Goal: Information Seeking & Learning: Learn about a topic

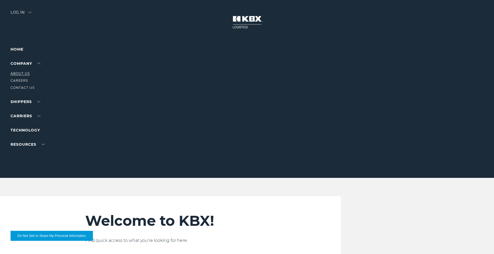
click at [23, 72] on link "About Us" at bounding box center [20, 73] width 19 height 4
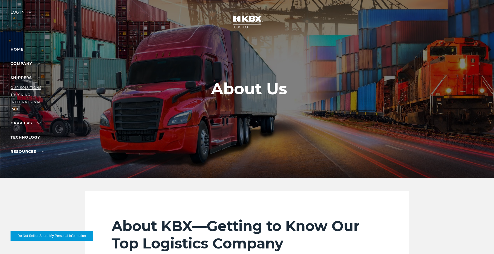
click at [32, 86] on link "Our Solutions" at bounding box center [26, 88] width 31 height 4
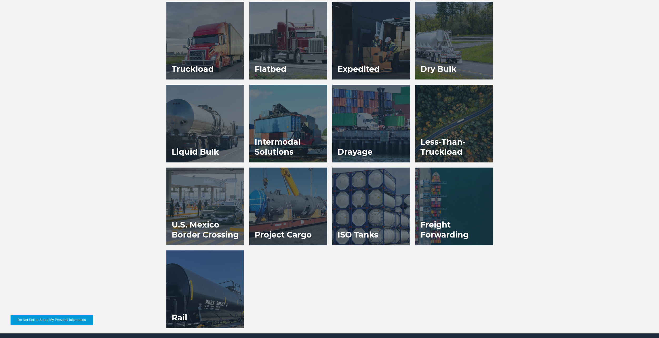
scroll to position [377, 0]
click at [494, 20] on div "Truckload Flatbed Expedited Dry Bulk Liquid Bulk Drayage Rail" at bounding box center [329, 168] width 659 height 332
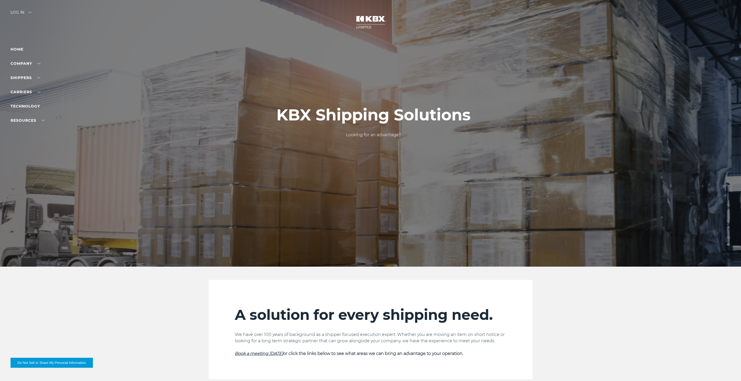
scroll to position [0, 0]
click at [31, 105] on link "Technology" at bounding box center [25, 106] width 29 height 5
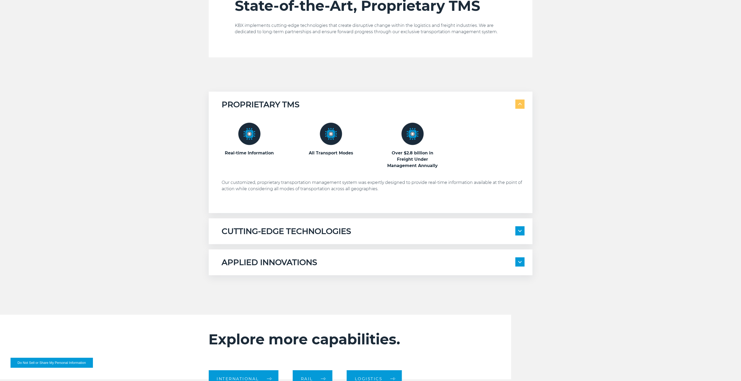
scroll to position [356, 0]
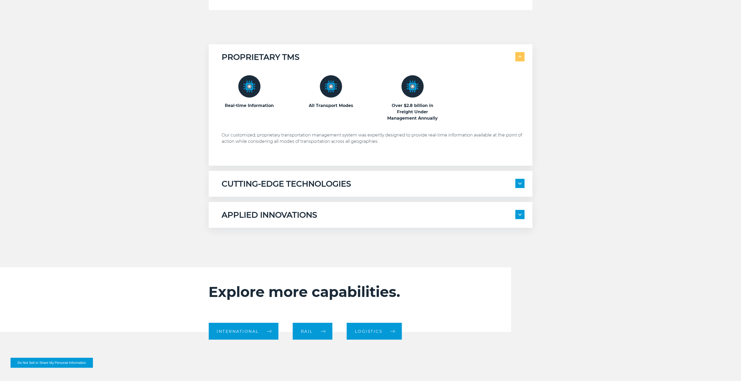
click at [275, 182] on h5 "CUTTING-EDGE TECHNOLOGIES" at bounding box center [287, 184] width 130 height 10
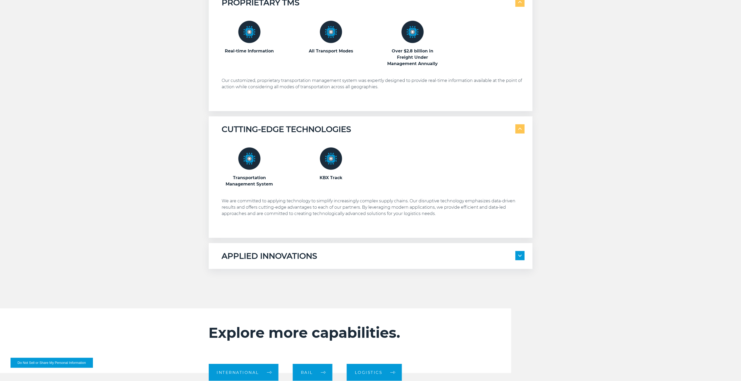
scroll to position [455, 0]
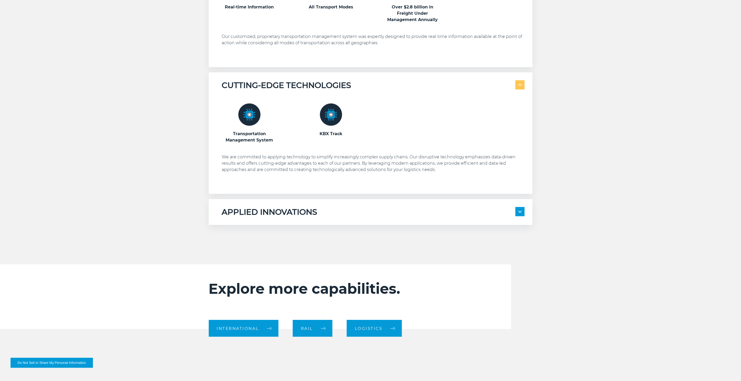
click at [281, 216] on h5 "APPLIED INNOVATIONS" at bounding box center [270, 212] width 96 height 10
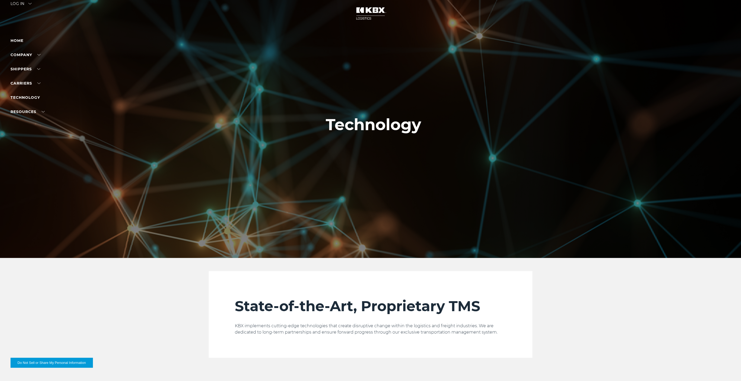
scroll to position [0, 0]
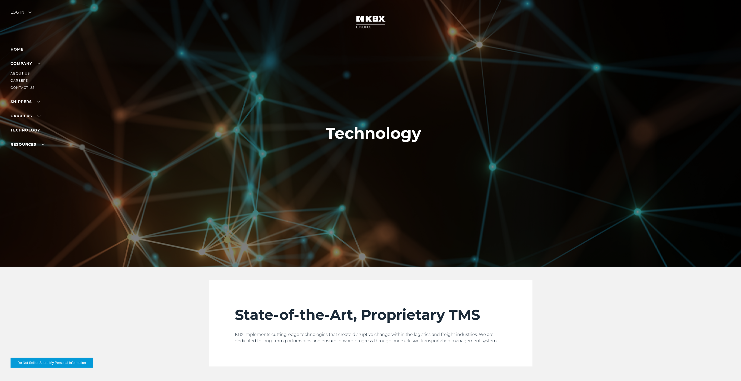
click at [23, 74] on link "About Us" at bounding box center [20, 73] width 19 height 4
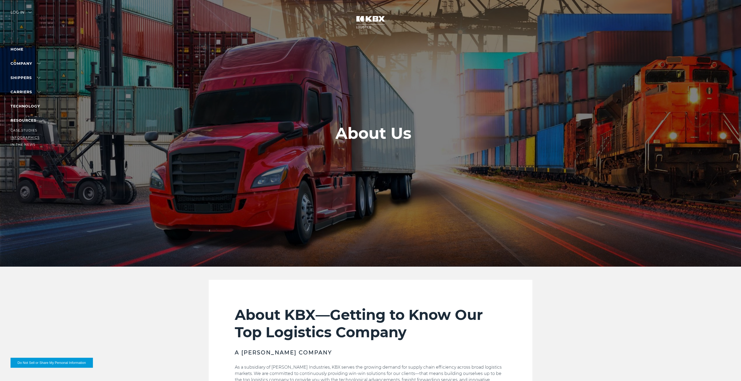
click at [26, 137] on link "Infographics" at bounding box center [25, 137] width 29 height 4
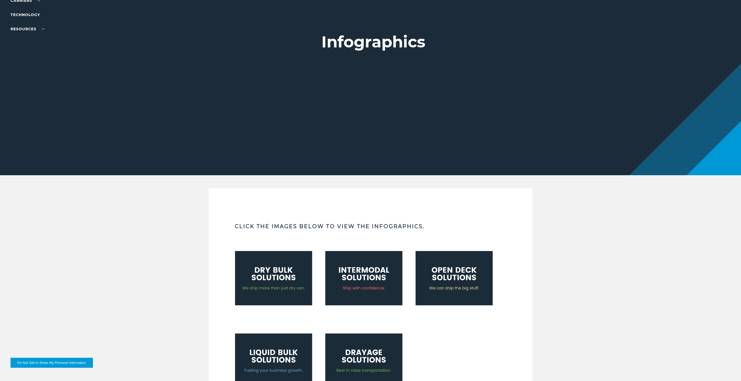
scroll to position [159, 0]
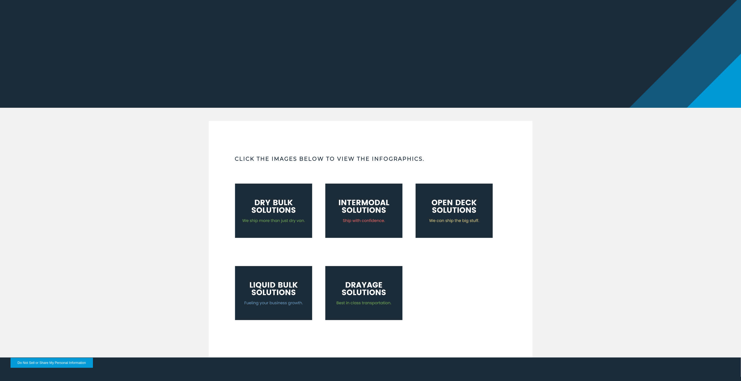
click at [273, 206] on img at bounding box center [273, 211] width 77 height 54
click at [372, 200] on img at bounding box center [363, 211] width 77 height 54
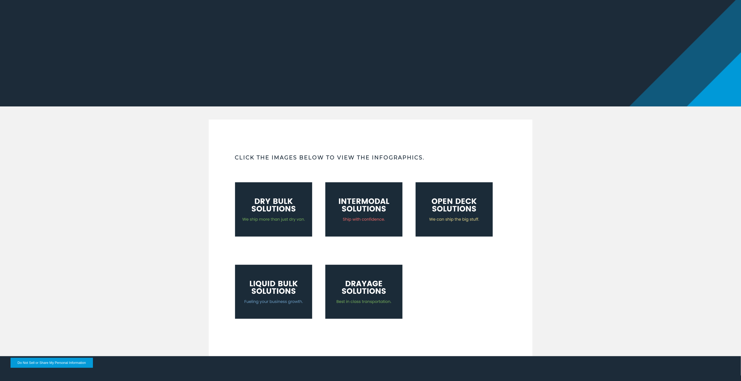
scroll to position [160, 0]
click at [461, 206] on img at bounding box center [454, 209] width 77 height 54
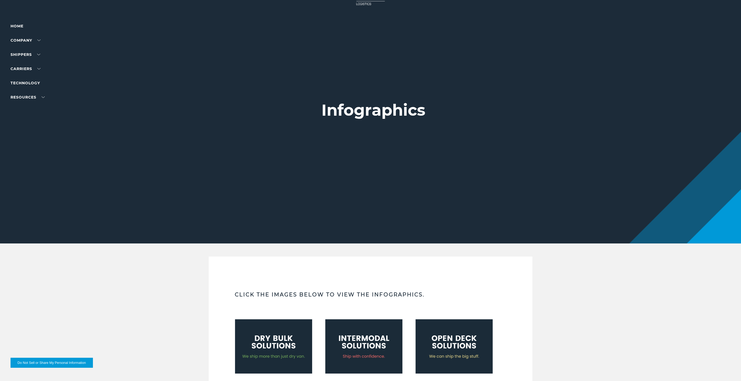
scroll to position [0, 0]
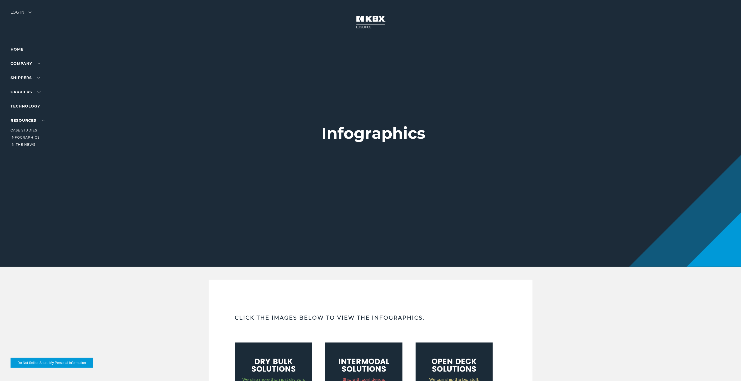
click at [32, 130] on link "Case Studies" at bounding box center [24, 130] width 27 height 4
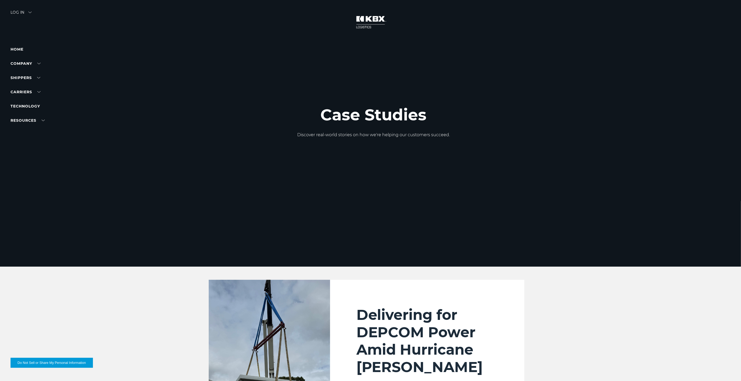
scroll to position [2, 0]
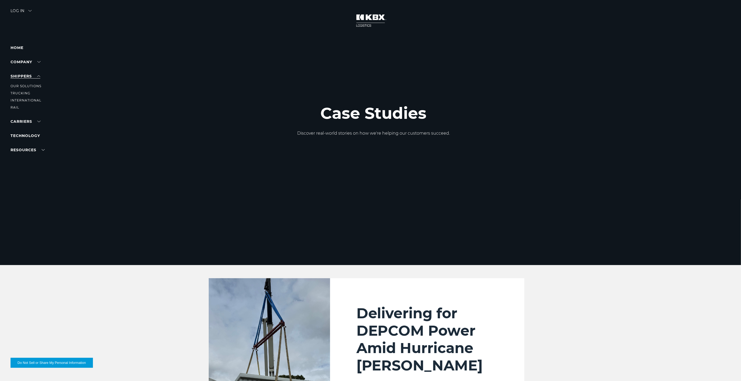
click at [28, 75] on link "SHIPPERS" at bounding box center [26, 76] width 30 height 5
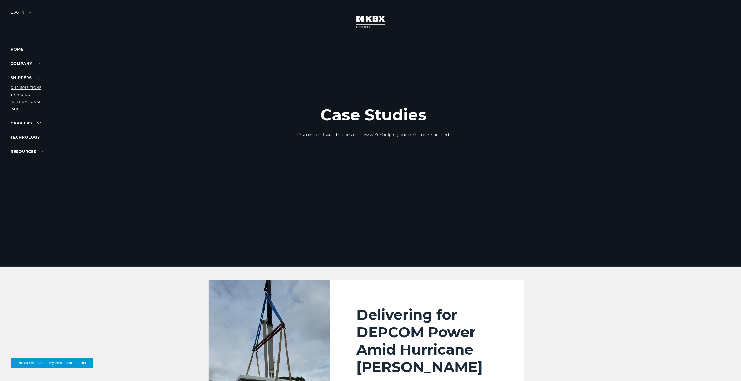
click at [31, 88] on link "Our Solutions" at bounding box center [26, 88] width 31 height 4
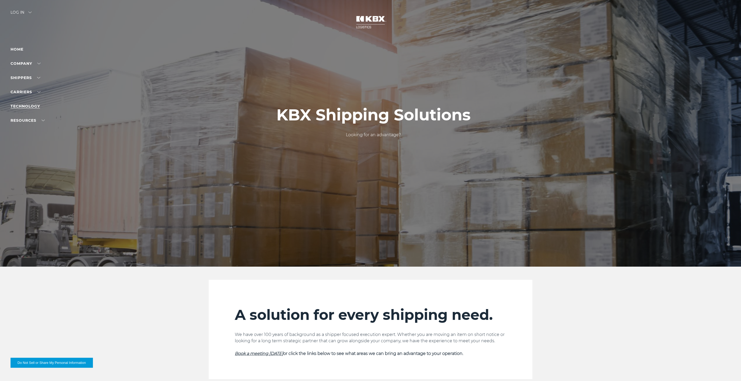
click at [33, 106] on link "Technology" at bounding box center [25, 106] width 29 height 5
